Goal: Find specific page/section: Find specific page/section

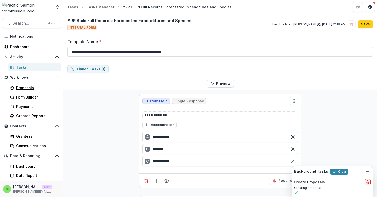
click at [29, 87] on div "Proposals" at bounding box center [36, 87] width 41 height 5
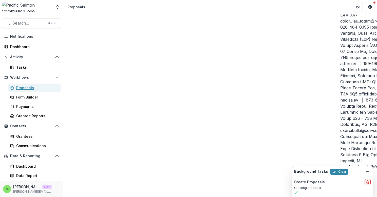
scroll to position [1192, 0]
